Goal: Information Seeking & Learning: Find specific fact

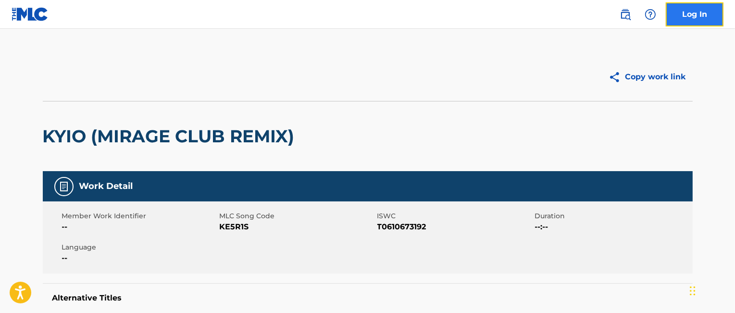
click at [689, 15] on link "Log In" at bounding box center [695, 14] width 58 height 24
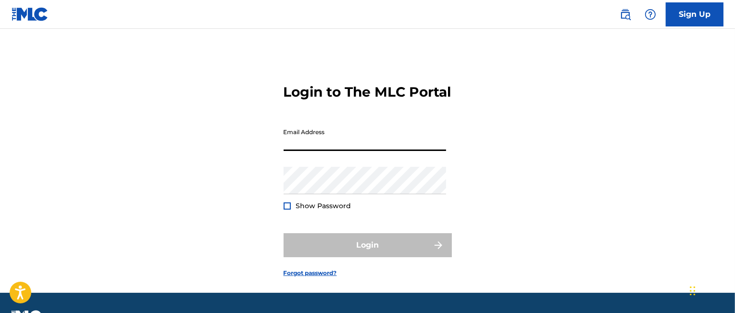
click at [319, 151] on input "Email Address" at bounding box center [365, 136] width 162 height 27
type input "[EMAIL_ADDRESS][DOMAIN_NAME]"
click at [631, 152] on div "Login to The MLC Portal Email Address [EMAIL_ADDRESS][DOMAIN_NAME] Password Sho…" at bounding box center [367, 173] width 673 height 240
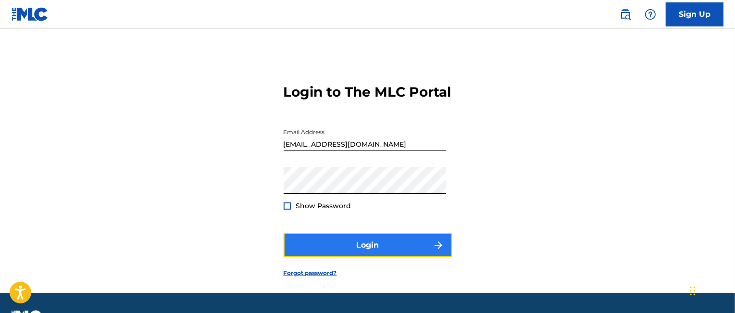
click at [368, 257] on button "Login" at bounding box center [368, 245] width 168 height 24
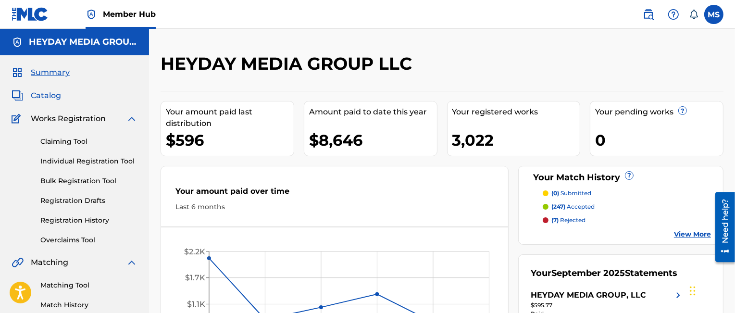
click at [48, 96] on span "Catalog" at bounding box center [46, 96] width 30 height 12
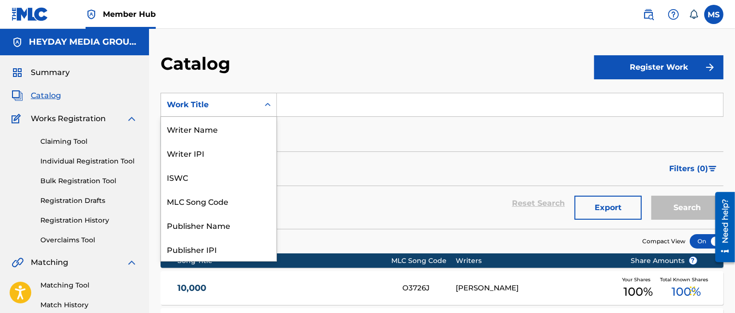
click at [269, 104] on icon "Search Form" at bounding box center [268, 104] width 6 height 3
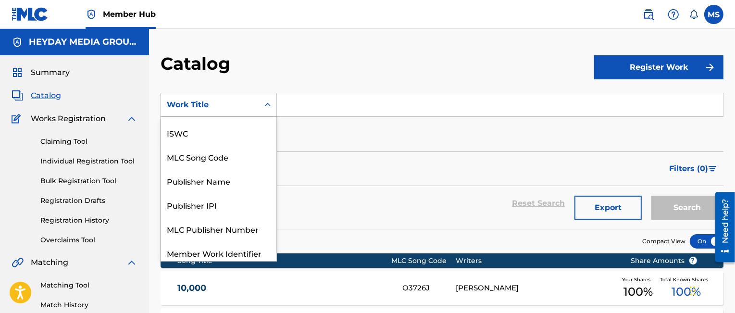
scroll to position [34, 0]
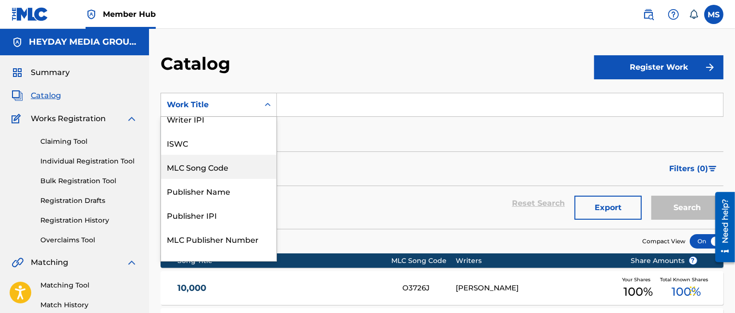
click at [223, 168] on div "MLC Song Code" at bounding box center [218, 167] width 115 height 24
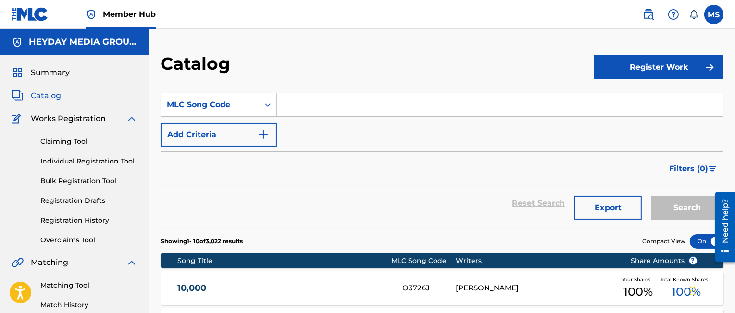
click at [295, 105] on input "Search Form" at bounding box center [500, 104] width 446 height 23
paste input "4A0YO3"
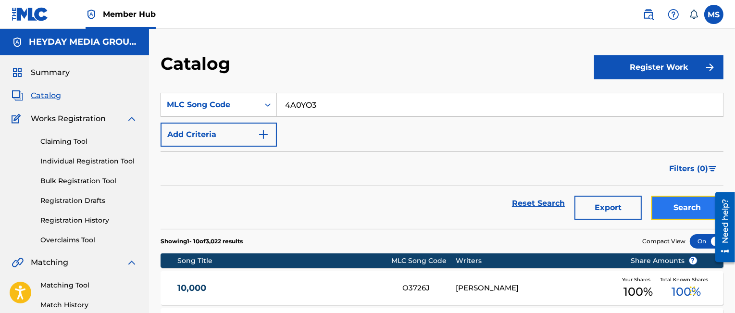
click at [688, 205] on button "Search" at bounding box center [687, 208] width 72 height 24
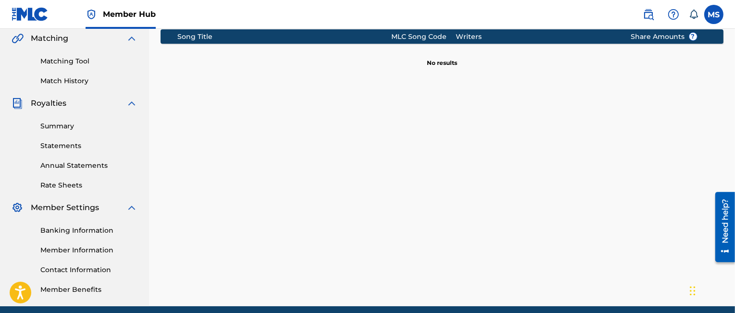
scroll to position [0, 0]
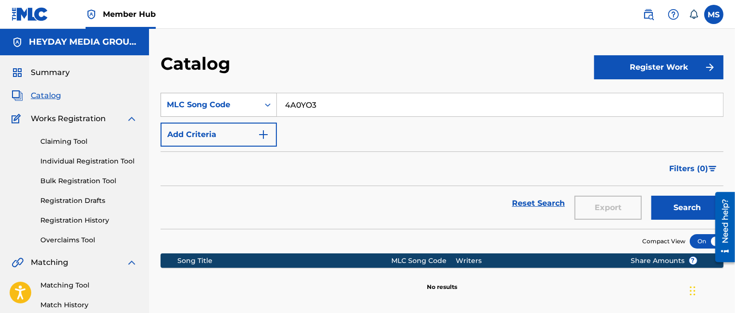
drag, startPoint x: 328, startPoint y: 102, endPoint x: 270, endPoint y: 102, distance: 57.7
click at [270, 102] on div "SearchWithCriteriaf632436a-a25c-493f-926d-0f5e274aae03 MLC Song Code 4A0YO3" at bounding box center [441, 105] width 563 height 24
type input ".44"
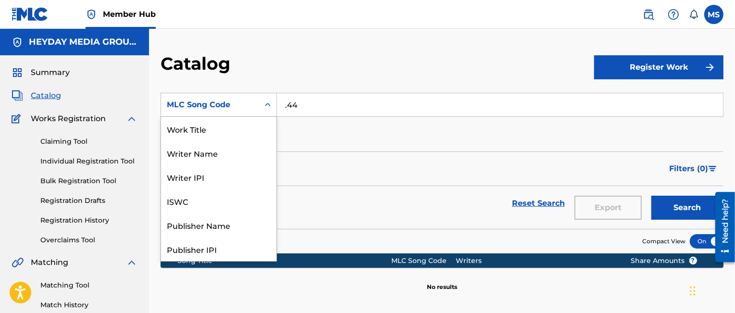
click at [254, 102] on div "MLC Song Code" at bounding box center [210, 105] width 98 height 18
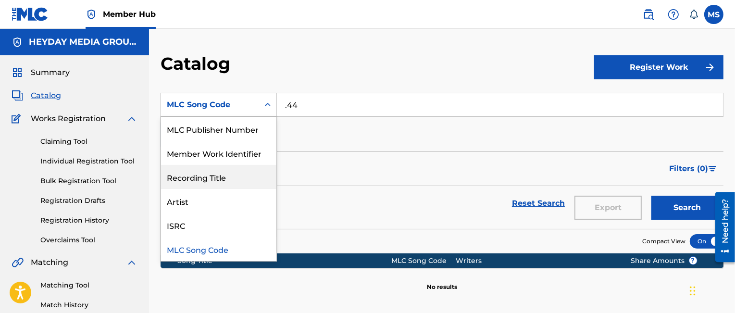
click at [219, 180] on div "Recording Title" at bounding box center [218, 177] width 115 height 24
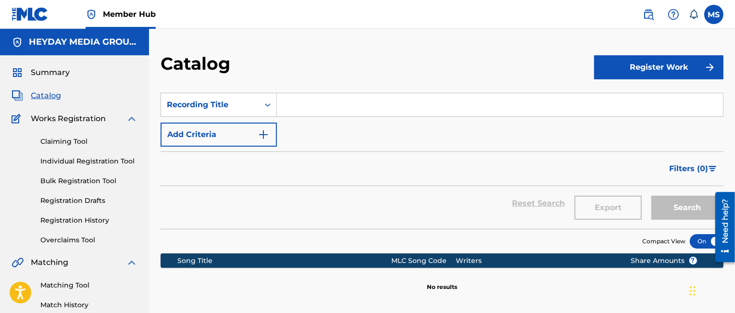
click at [329, 106] on input "Search Form" at bounding box center [500, 104] width 446 height 23
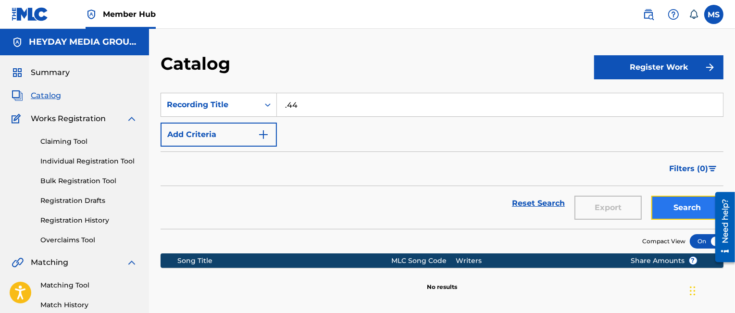
click at [689, 203] on button "Search" at bounding box center [687, 208] width 72 height 24
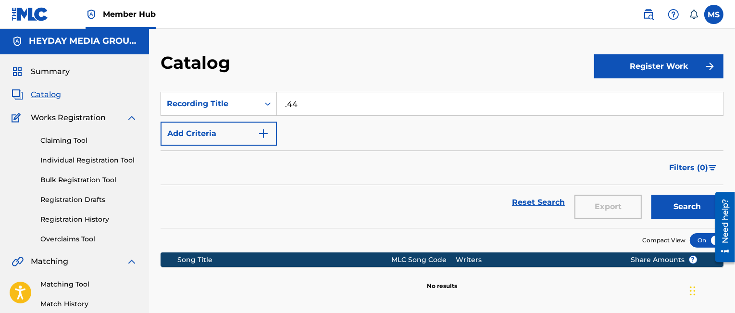
scroll to position [0, 0]
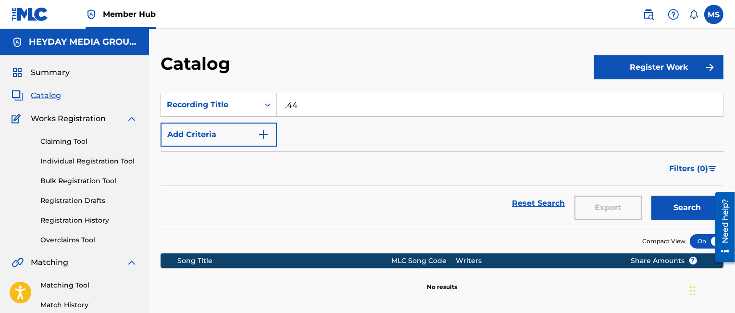
click at [45, 93] on span "Catalog" at bounding box center [46, 96] width 30 height 12
drag, startPoint x: 308, startPoint y: 106, endPoint x: 273, endPoint y: 103, distance: 35.6
click at [273, 103] on div "SearchWithCriteria7cf1ab03-3849-4452-9850-15775254e63e Recording Title .44" at bounding box center [441, 105] width 563 height 24
paste input "Fourty Four"
click at [680, 204] on button "Search" at bounding box center [687, 208] width 72 height 24
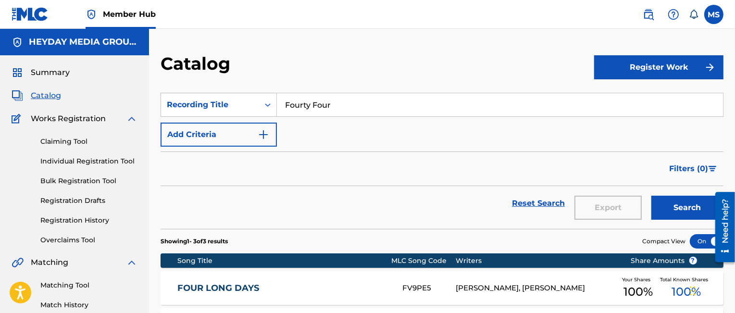
click at [299, 104] on input "Fourty Four" at bounding box center [500, 104] width 446 height 23
type input "Forty Four"
click at [680, 204] on button "Search" at bounding box center [687, 208] width 72 height 24
click at [73, 219] on link "Registration History" at bounding box center [88, 220] width 97 height 10
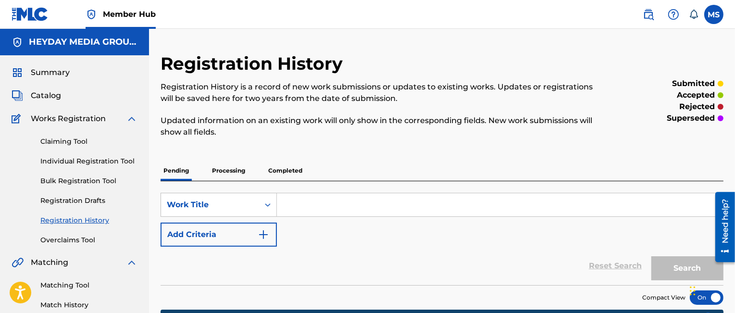
click at [338, 207] on input "Search Form" at bounding box center [500, 204] width 446 height 23
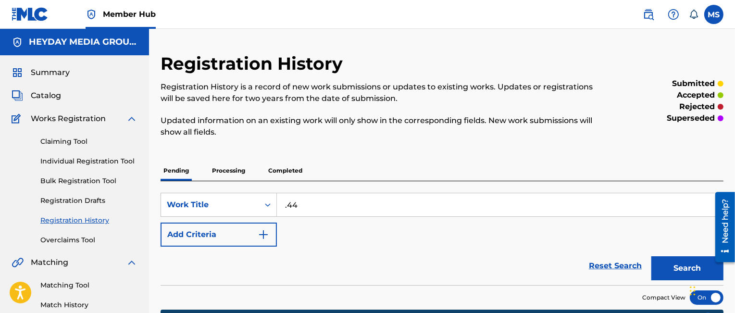
type input ".44"
click at [684, 265] on button "Search" at bounding box center [687, 268] width 72 height 24
click at [222, 169] on p "Processing" at bounding box center [228, 170] width 39 height 20
click at [286, 168] on p "Completed" at bounding box center [285, 170] width 40 height 20
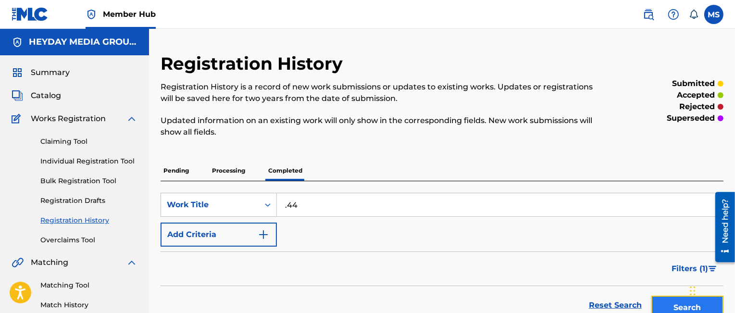
click at [673, 301] on button "Search" at bounding box center [687, 308] width 72 height 24
click at [400, 202] on input ".44" at bounding box center [500, 204] width 446 height 23
click at [372, 159] on div "Registration History Registration History is a record of new work submissions o…" at bounding box center [441, 220] width 563 height 334
click at [724, 213] on div "Need help?" at bounding box center [724, 220] width 13 height 44
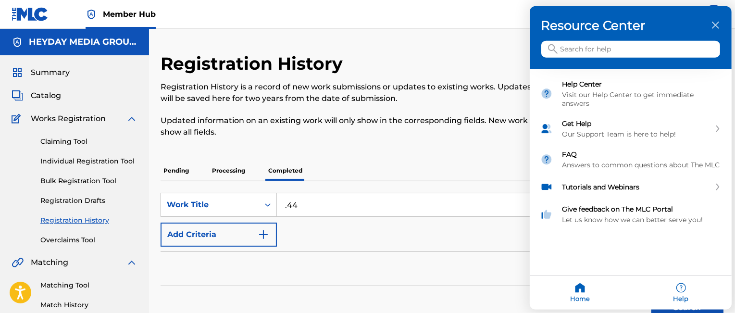
click at [715, 23] on icon "close resource center" at bounding box center [715, 25] width 7 height 7
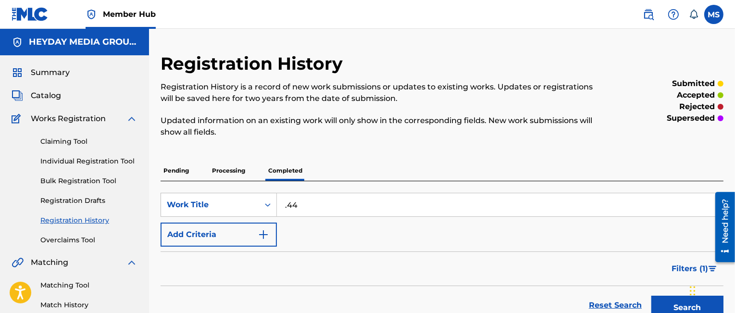
click at [478, 208] on input ".44" at bounding box center [500, 204] width 446 height 23
click at [49, 95] on span "Catalog" at bounding box center [46, 96] width 30 height 12
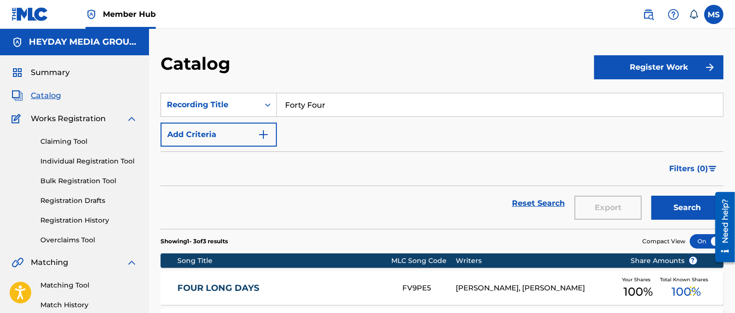
click at [337, 103] on input "Forty Four" at bounding box center [500, 104] width 446 height 23
click at [265, 105] on icon "Search Form" at bounding box center [268, 105] width 10 height 10
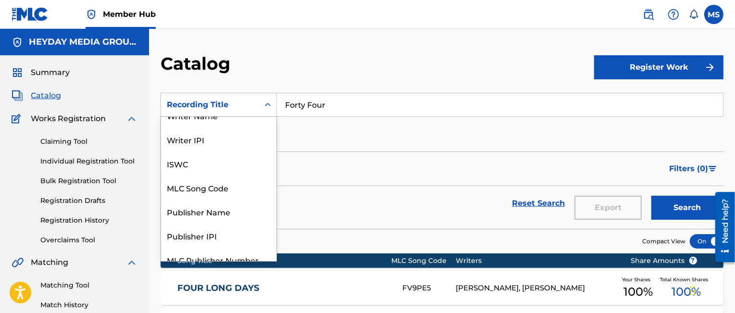
scroll to position [31, 0]
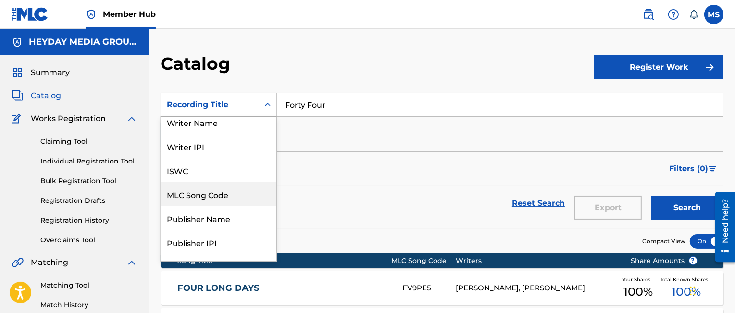
click at [210, 197] on div "MLC Song Code" at bounding box center [218, 194] width 115 height 24
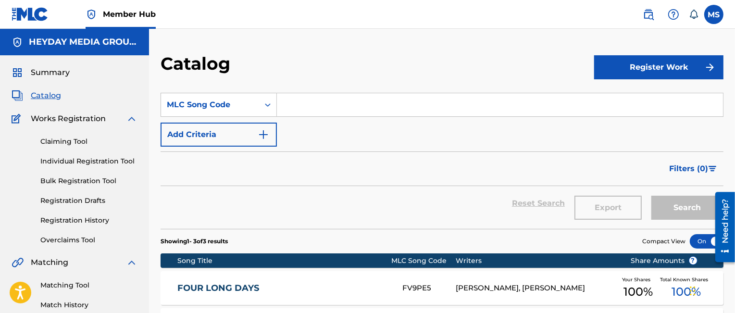
click at [298, 103] on input "Search Form" at bounding box center [500, 104] width 446 height 23
paste input "1B73GY"
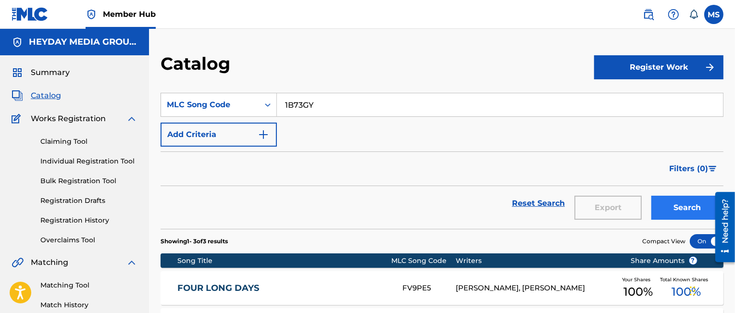
type input "1B73GY"
click at [671, 201] on button "Search" at bounding box center [687, 208] width 72 height 24
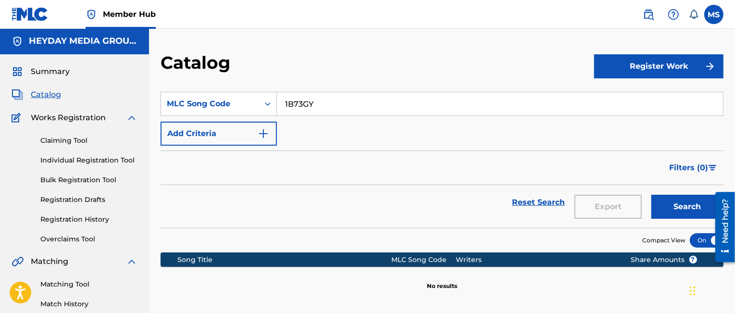
scroll to position [0, 0]
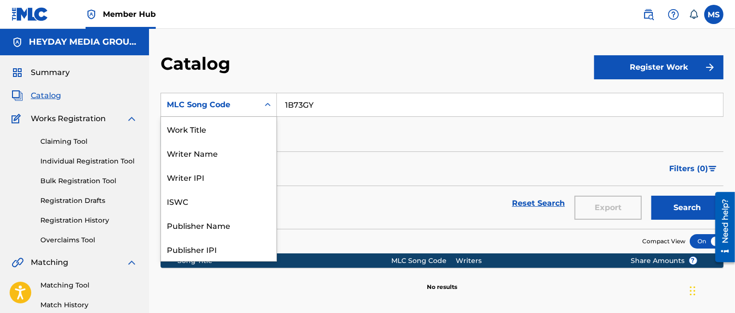
click at [268, 103] on icon "Search Form" at bounding box center [268, 105] width 10 height 10
click at [209, 129] on div "Work Title" at bounding box center [218, 129] width 115 height 24
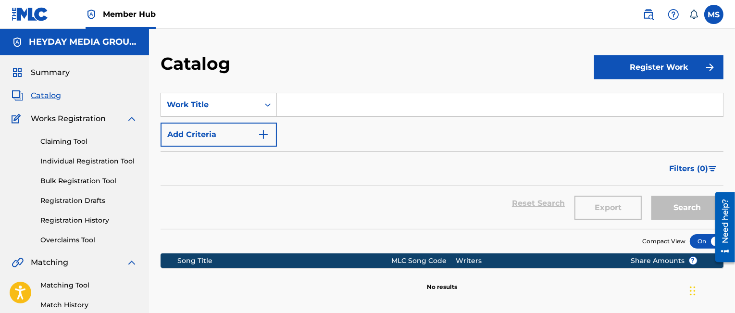
click at [299, 105] on input "Search Form" at bounding box center [500, 104] width 446 height 23
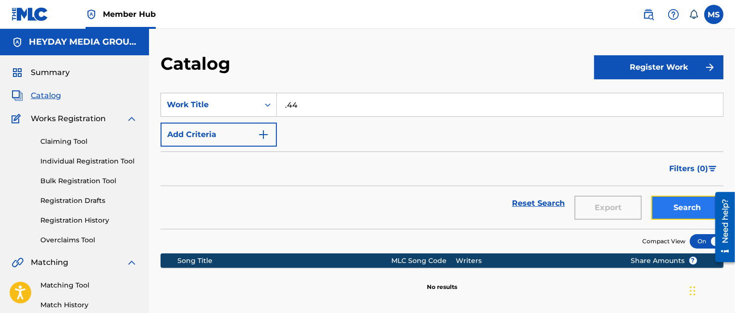
click at [682, 206] on button "Search" at bounding box center [687, 208] width 72 height 24
drag, startPoint x: 306, startPoint y: 105, endPoint x: 258, endPoint y: 103, distance: 48.1
click at [258, 103] on div "SearchWithCriteria8fba31fe-c184-4cea-ae93-cd2b0bf201f7 Work Title .44" at bounding box center [441, 105] width 563 height 24
paste input "1B73GY"
drag, startPoint x: 326, startPoint y: 104, endPoint x: 274, endPoint y: 102, distance: 52.4
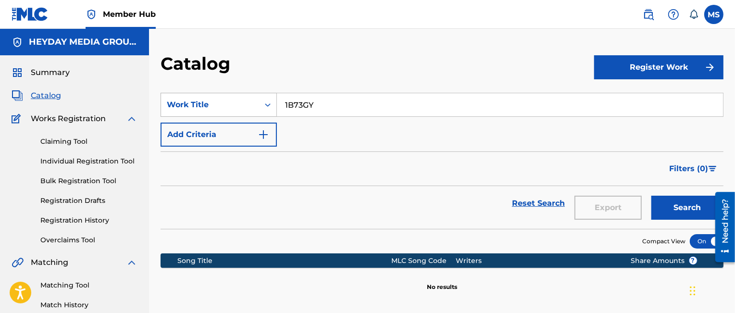
click at [274, 102] on div "SearchWithCriteria8fba31fe-c184-4cea-ae93-cd2b0bf201f7 Work Title 1B73GY" at bounding box center [441, 105] width 563 height 24
paste input "5 To Life"
type input "15 To Life"
click at [680, 205] on button "Search" at bounding box center [687, 208] width 72 height 24
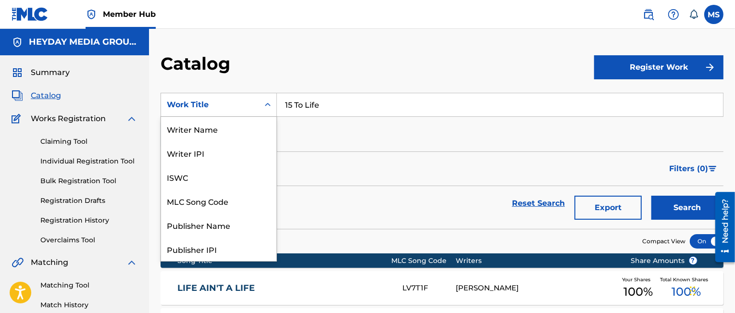
click at [267, 103] on icon "Search Form" at bounding box center [268, 105] width 10 height 10
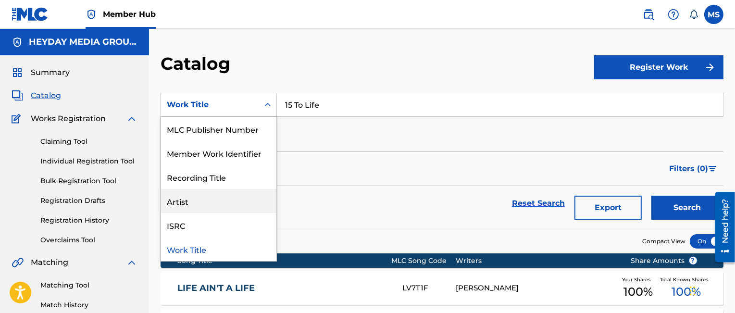
click at [198, 198] on div "Artist" at bounding box center [218, 201] width 115 height 24
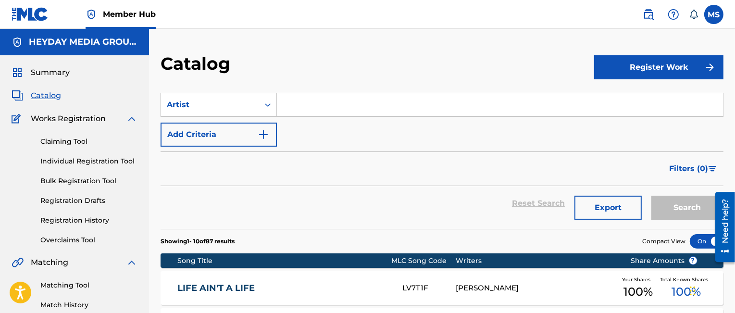
click at [317, 108] on input "Search Form" at bounding box center [500, 104] width 446 height 23
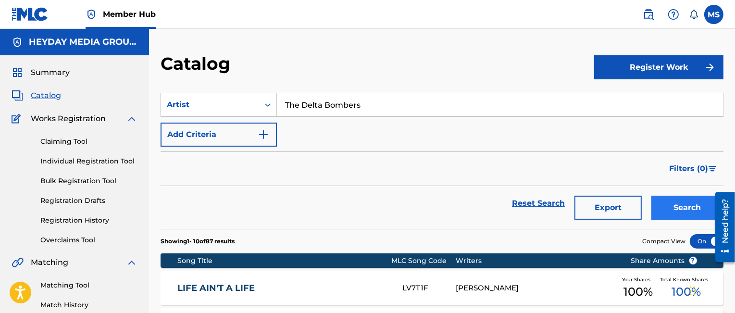
type input "The Delta Bombers"
click at [679, 205] on button "Search" at bounding box center [687, 208] width 72 height 24
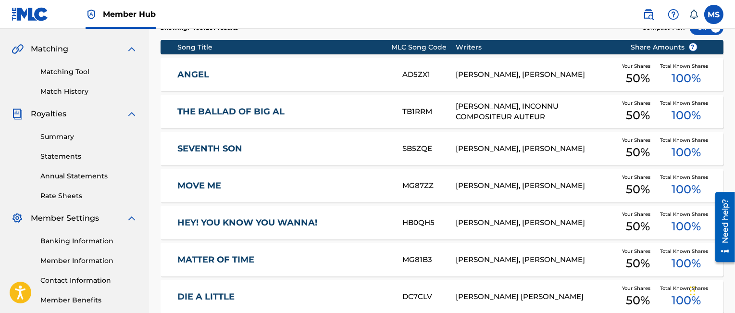
scroll to position [223, 0]
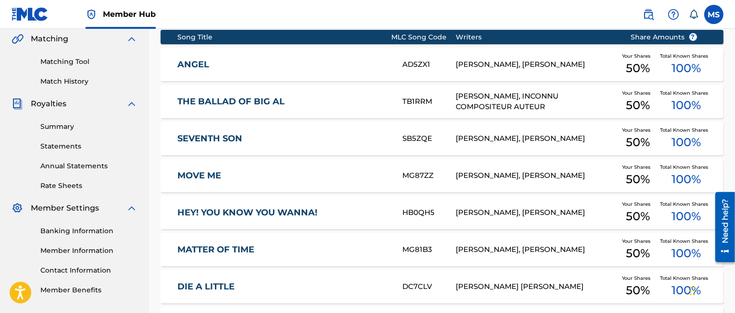
drag, startPoint x: 735, startPoint y: 99, endPoint x: 12, endPoint y: 7, distance: 729.0
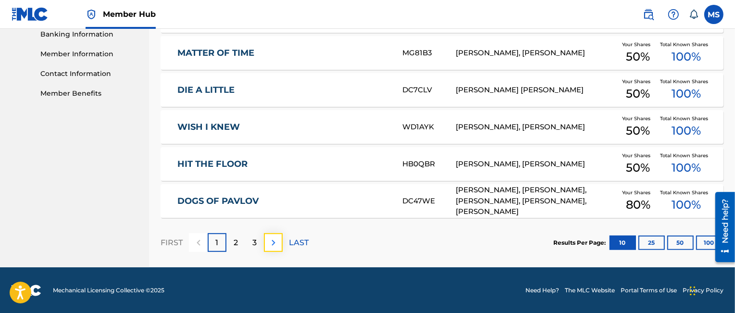
click at [275, 244] on img at bounding box center [274, 243] width 12 height 12
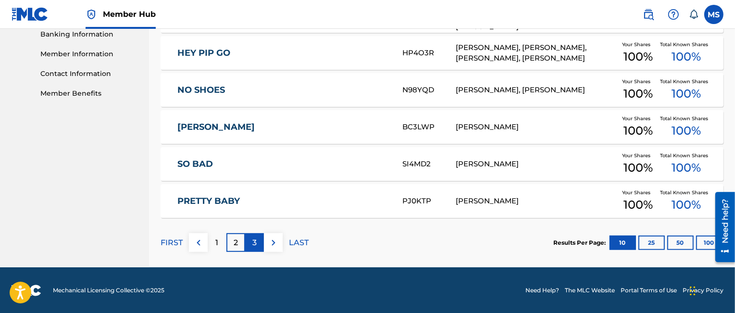
click at [256, 242] on p "3" at bounding box center [254, 243] width 4 height 12
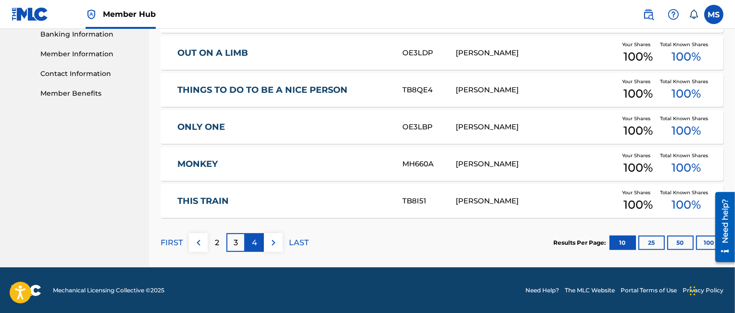
click at [256, 242] on p "4" at bounding box center [254, 243] width 5 height 12
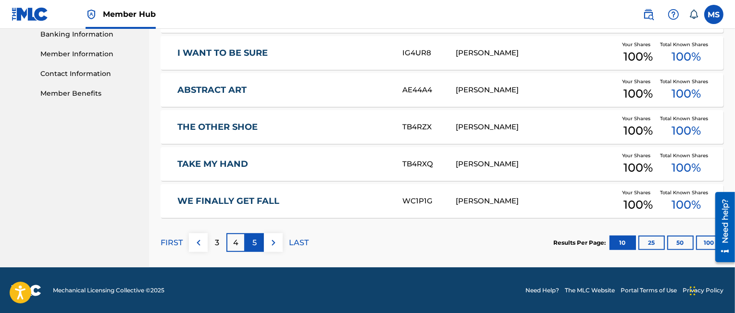
click at [255, 242] on p "5" at bounding box center [254, 243] width 4 height 12
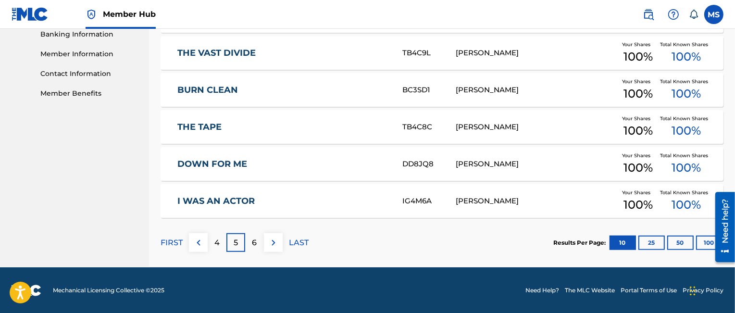
scroll to position [0, 0]
